Goal: Check status: Check status

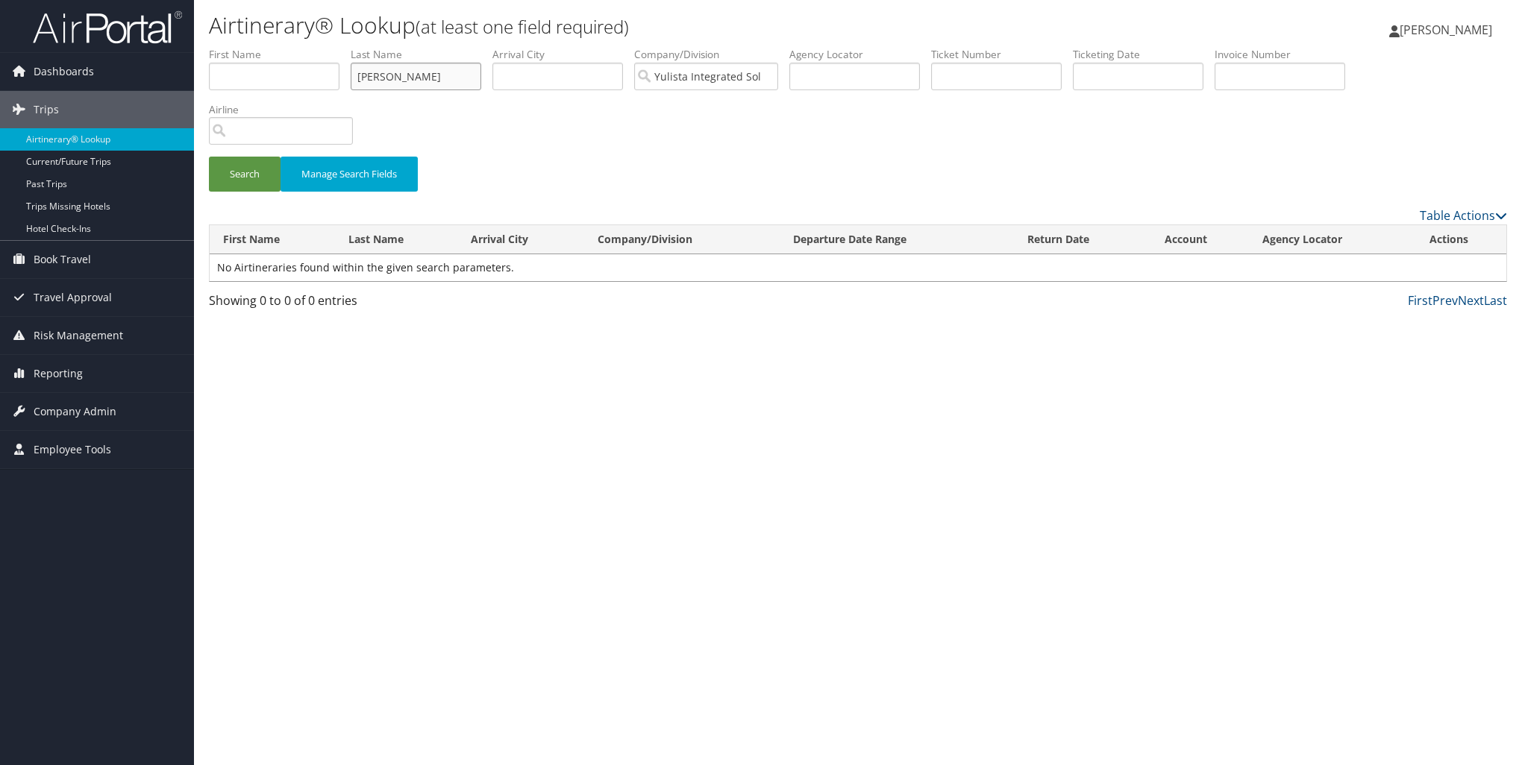
drag, startPoint x: 413, startPoint y: 77, endPoint x: 343, endPoint y: 76, distance: 70.1
click at [343, 47] on ul "First Name Last Name gignilliat Departure City Arrival City Company/Division Yu…" at bounding box center [858, 47] width 1298 height 0
type input "sidner"
click at [771, 74] on input "Yulista Integrated Solutions" at bounding box center [706, 77] width 144 height 28
click at [254, 169] on button "Search" at bounding box center [245, 174] width 72 height 35
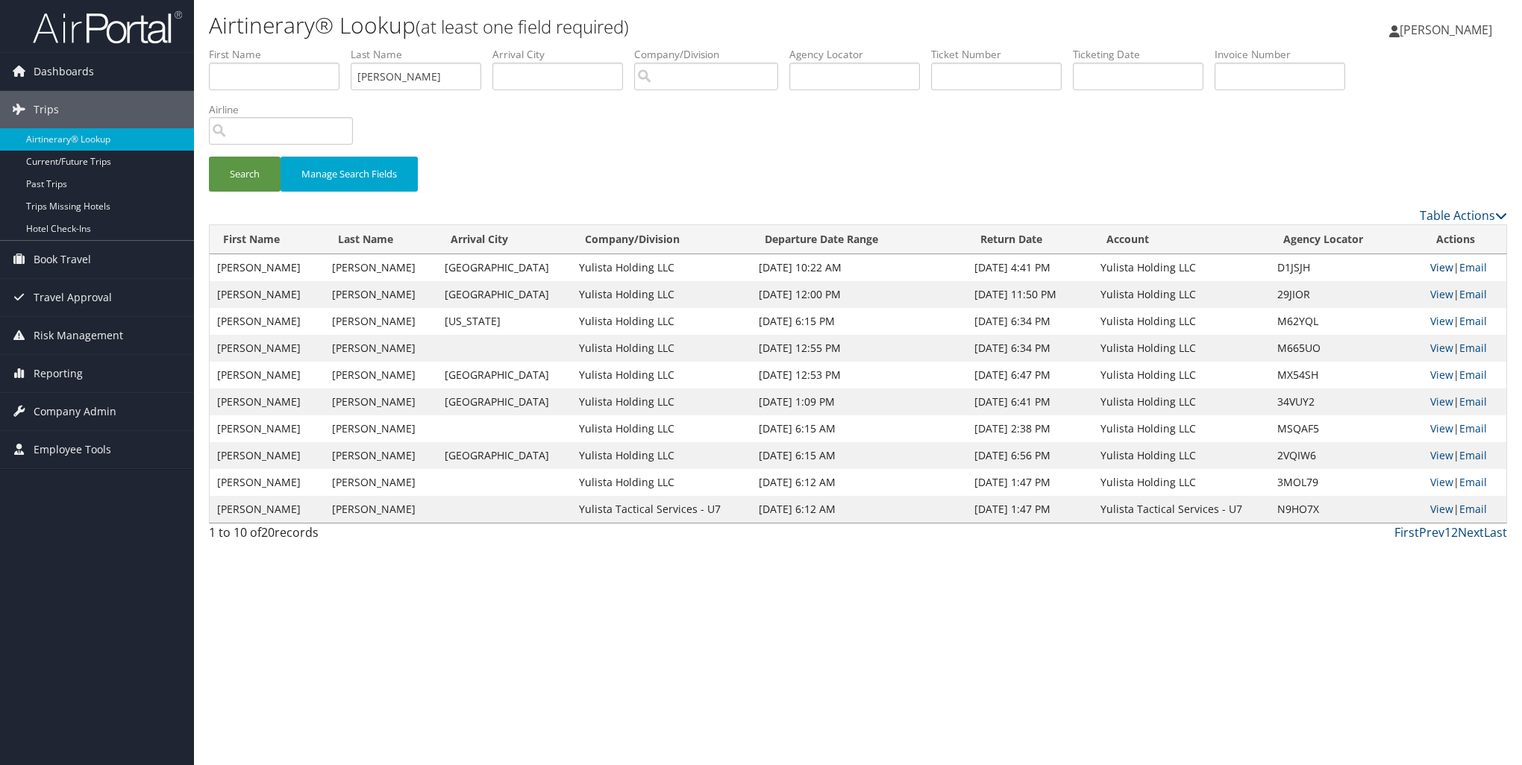
click at [1434, 267] on link "View" at bounding box center [1441, 267] width 23 height 14
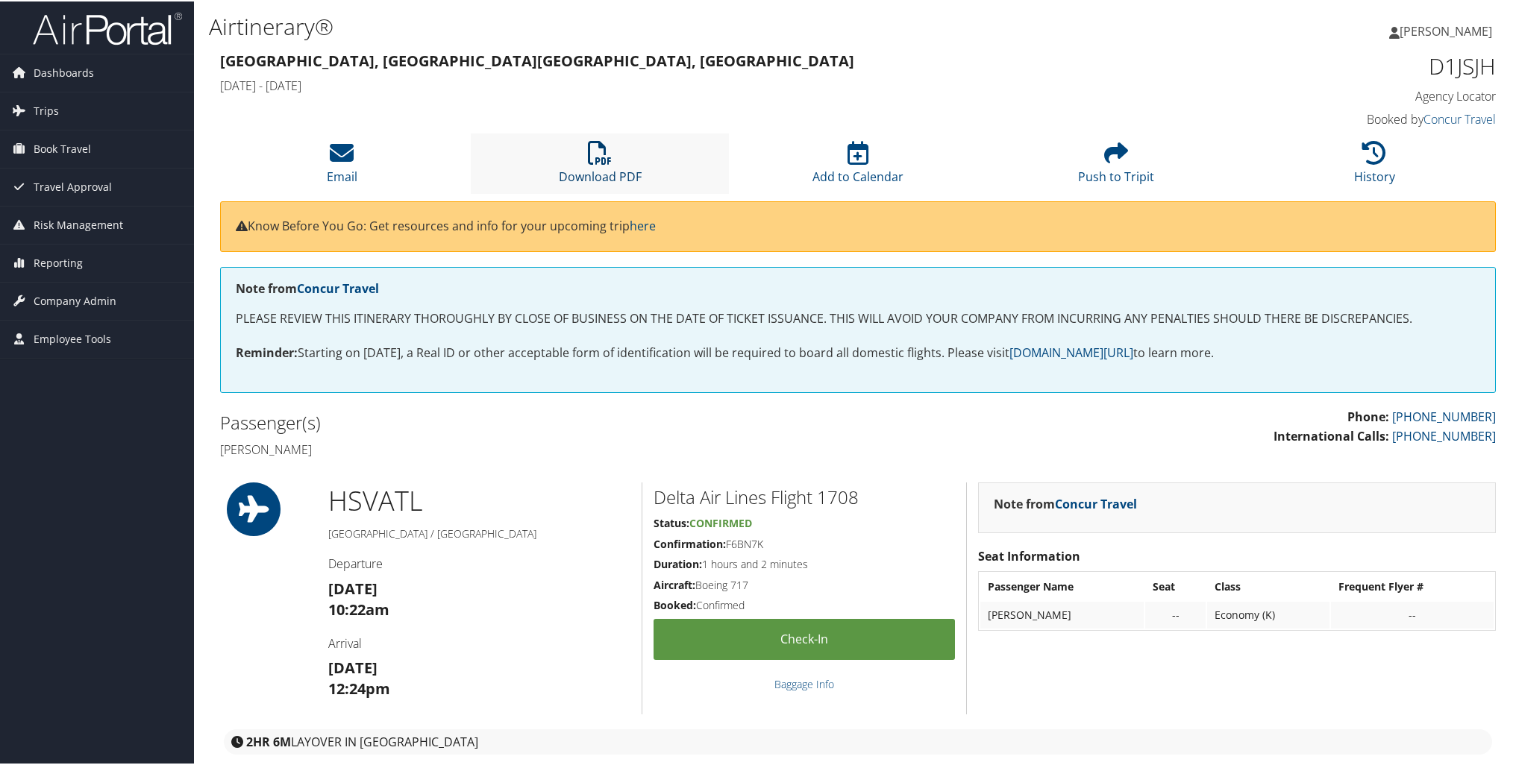
click at [598, 153] on icon at bounding box center [600, 151] width 24 height 24
